Goal: Navigation & Orientation: Find specific page/section

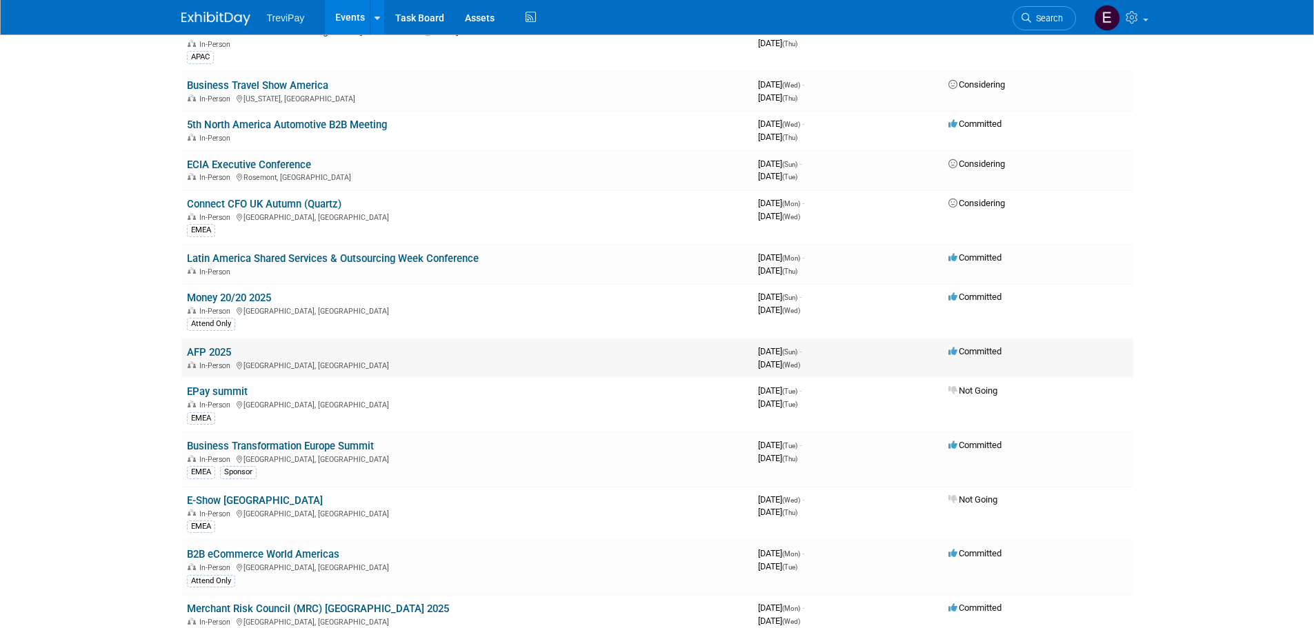
scroll to position [414, 0]
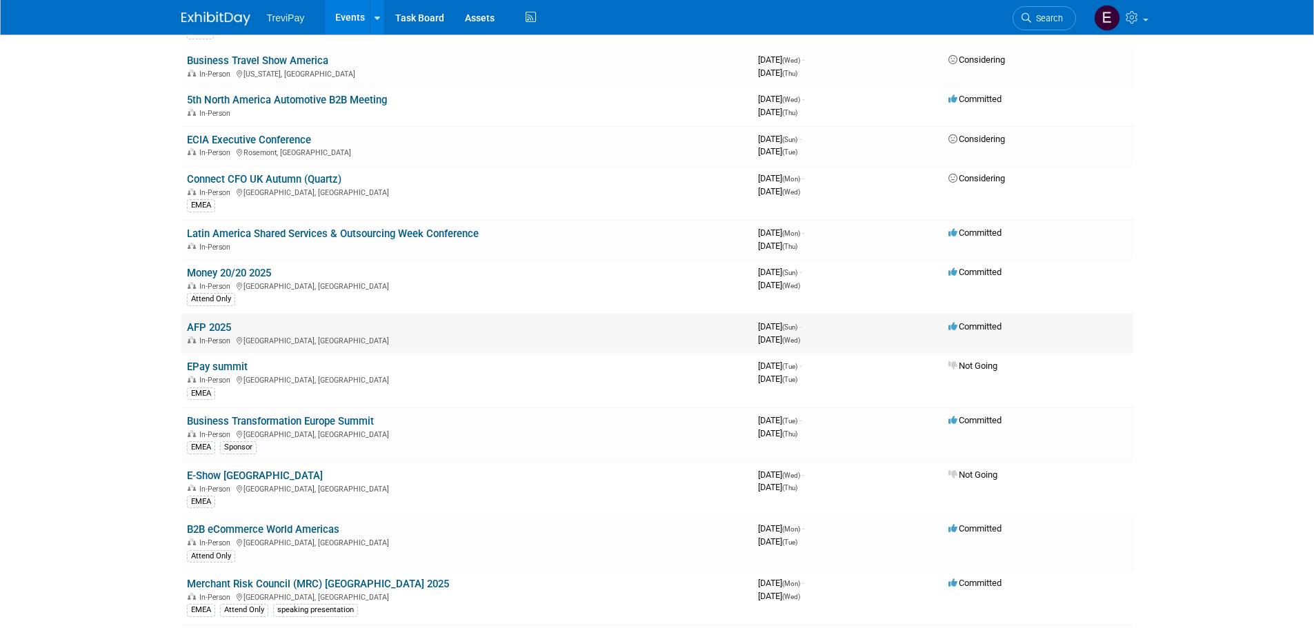
click at [222, 324] on link "AFP 2025" at bounding box center [209, 327] width 44 height 12
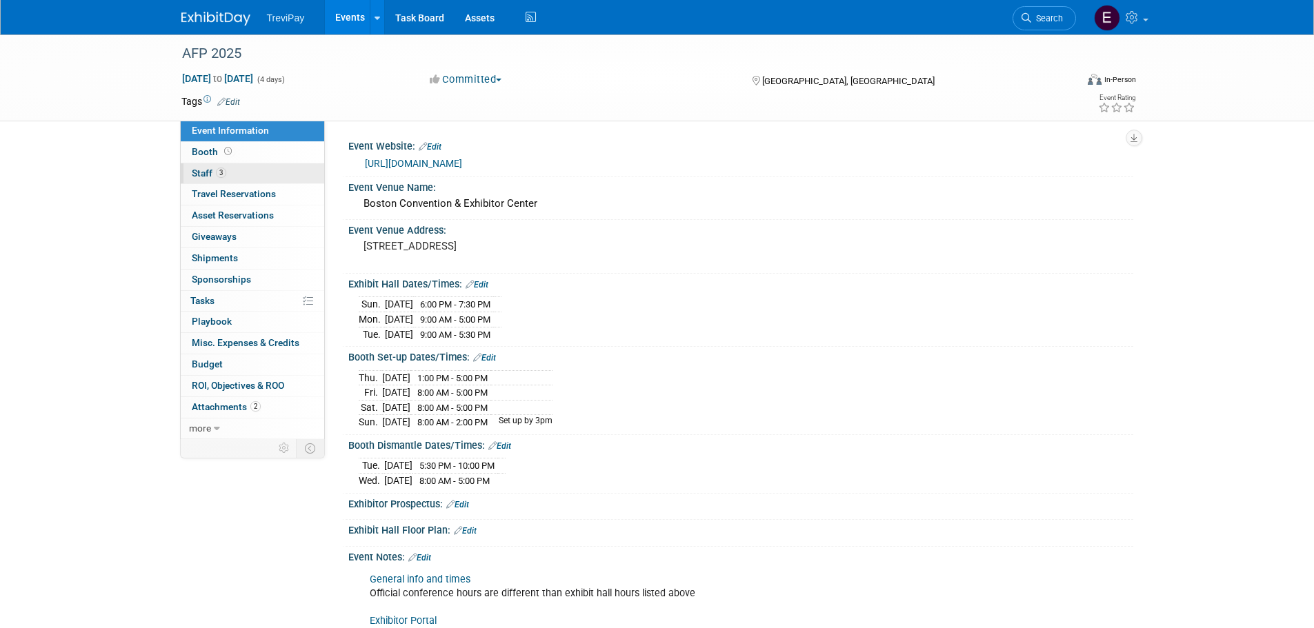
click at [267, 177] on link "3 Staff 3" at bounding box center [252, 173] width 143 height 21
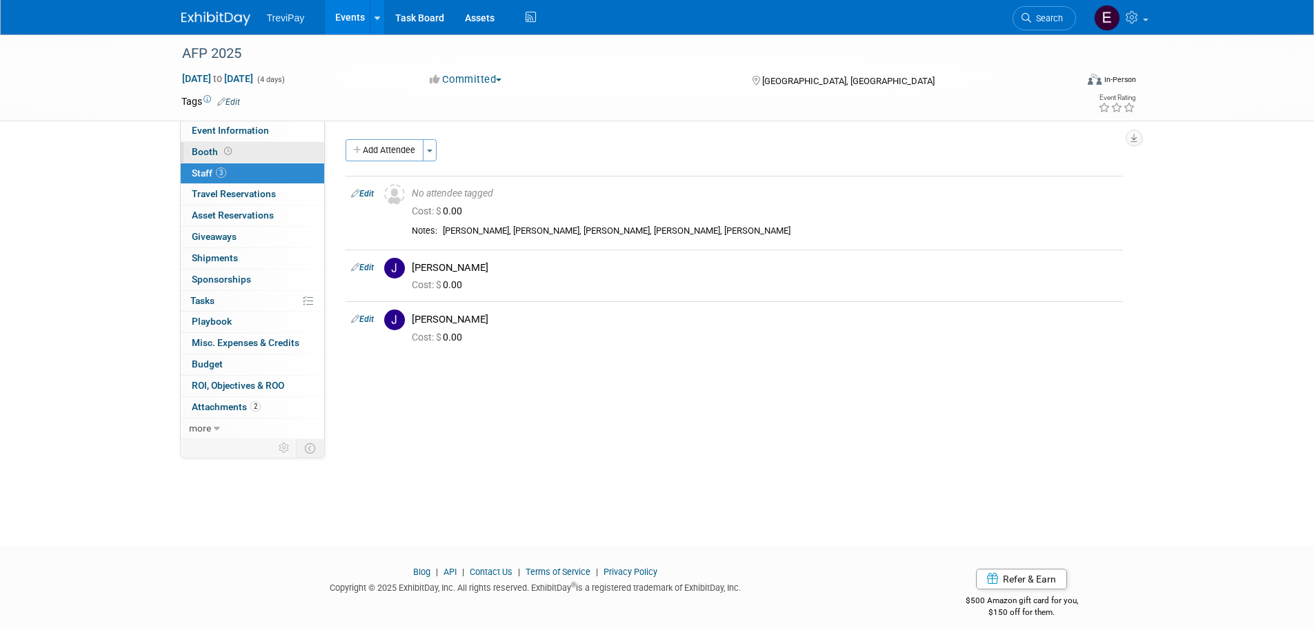
click at [265, 148] on link "Booth" at bounding box center [252, 152] width 143 height 21
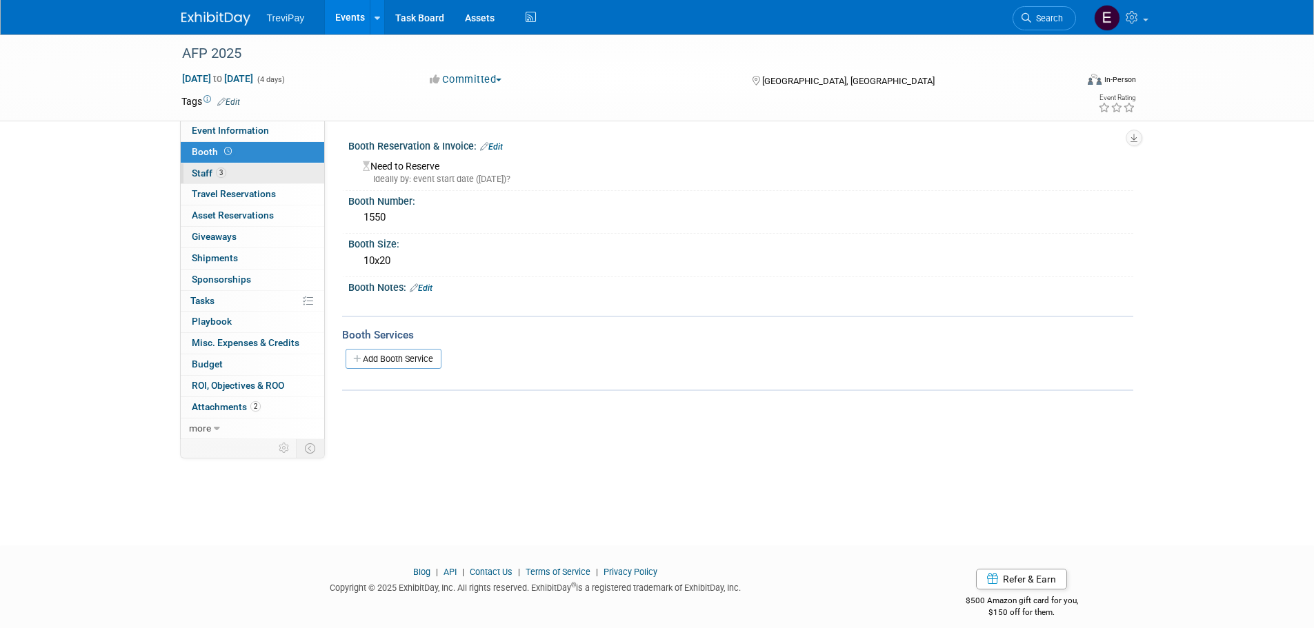
click at [266, 169] on link "3 Staff 3" at bounding box center [252, 173] width 143 height 21
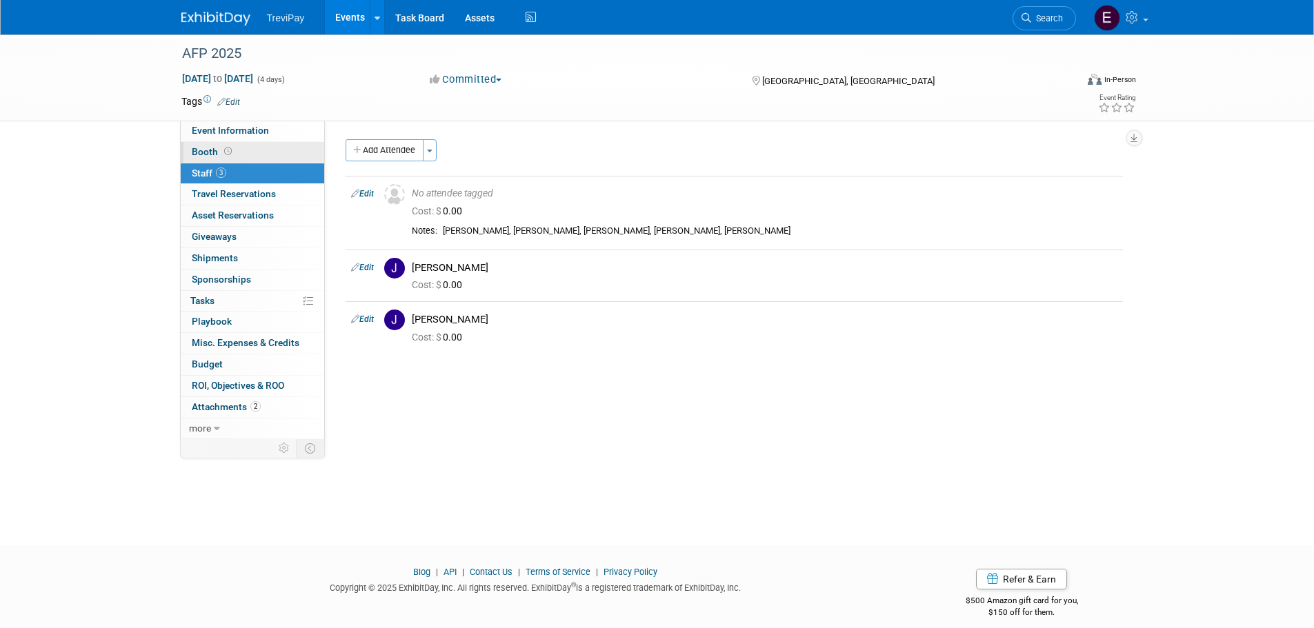
click at [272, 152] on link "Booth" at bounding box center [252, 152] width 143 height 21
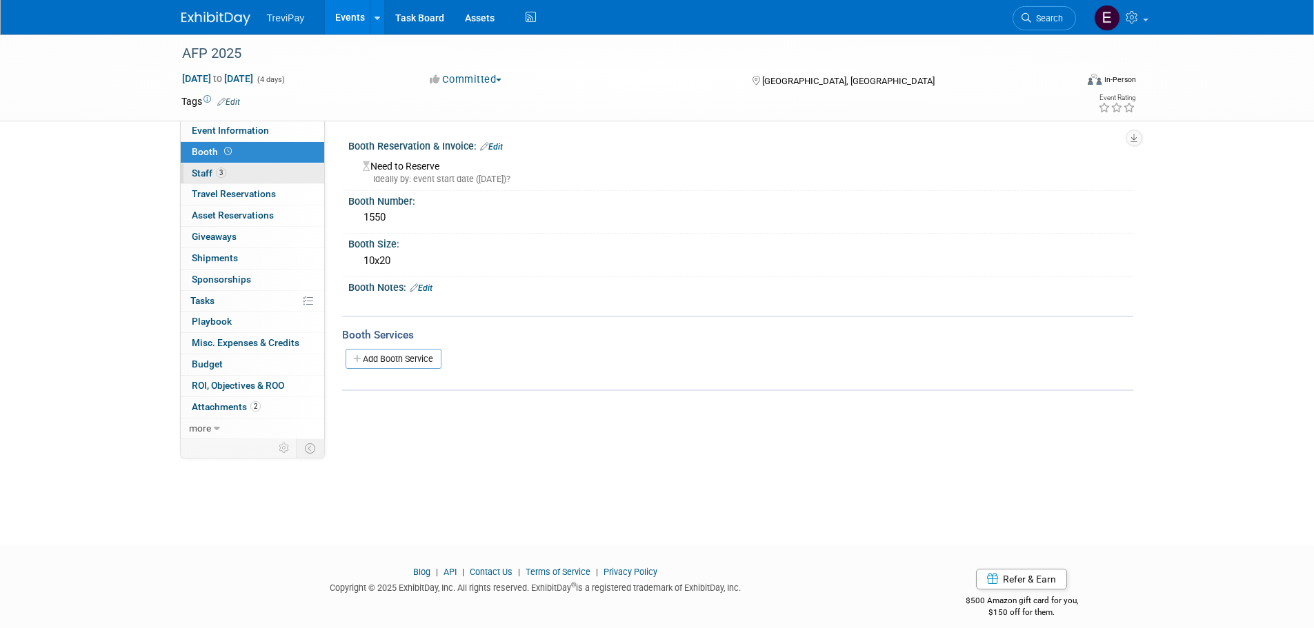
click at [248, 168] on link "3 Staff 3" at bounding box center [252, 173] width 143 height 21
